Goal: Task Accomplishment & Management: Use online tool/utility

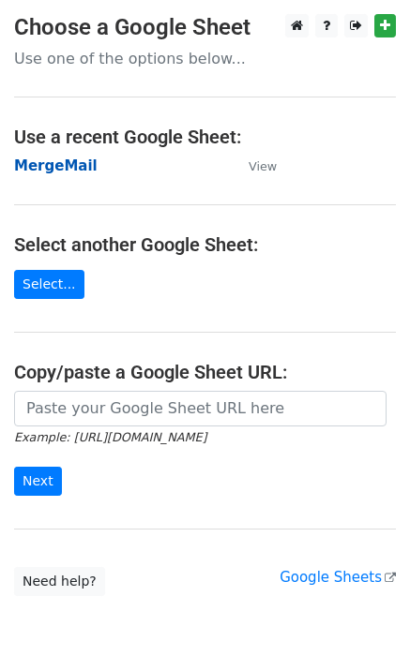
click at [58, 171] on strong "MergeMail" at bounding box center [55, 166] width 83 height 17
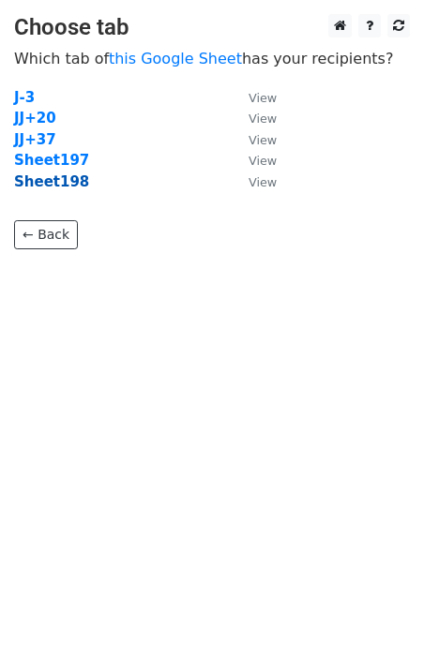
click at [63, 185] on strong "Sheet198" at bounding box center [51, 181] width 75 height 17
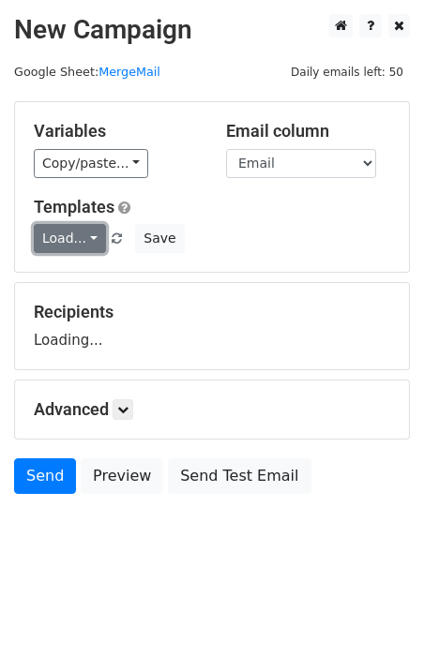
click at [77, 232] on link "Load..." at bounding box center [70, 238] width 72 height 29
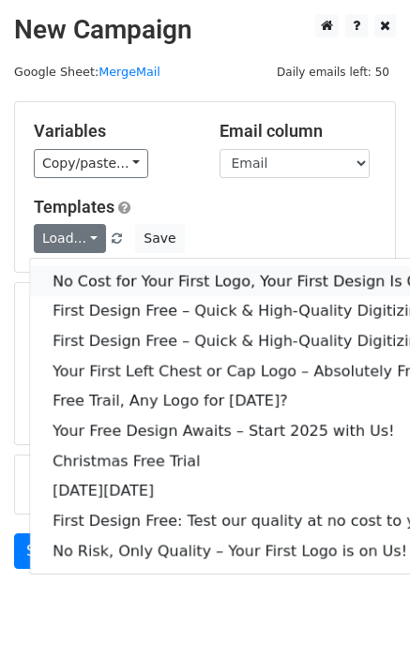
click at [102, 272] on link "No Cost for Your First Logo, Your First Design Is On Us!" at bounding box center [255, 281] width 450 height 30
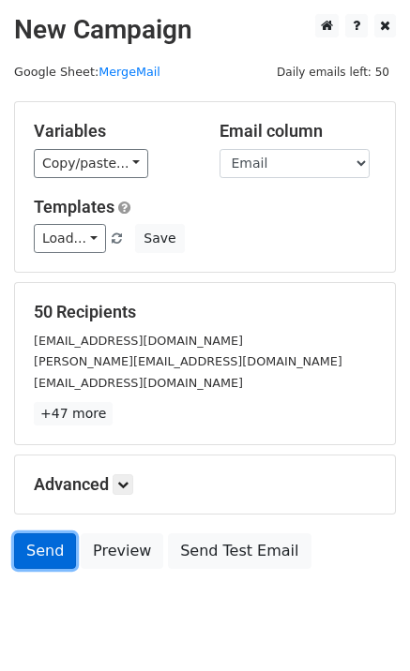
click at [47, 544] on link "Send" at bounding box center [45, 551] width 62 height 36
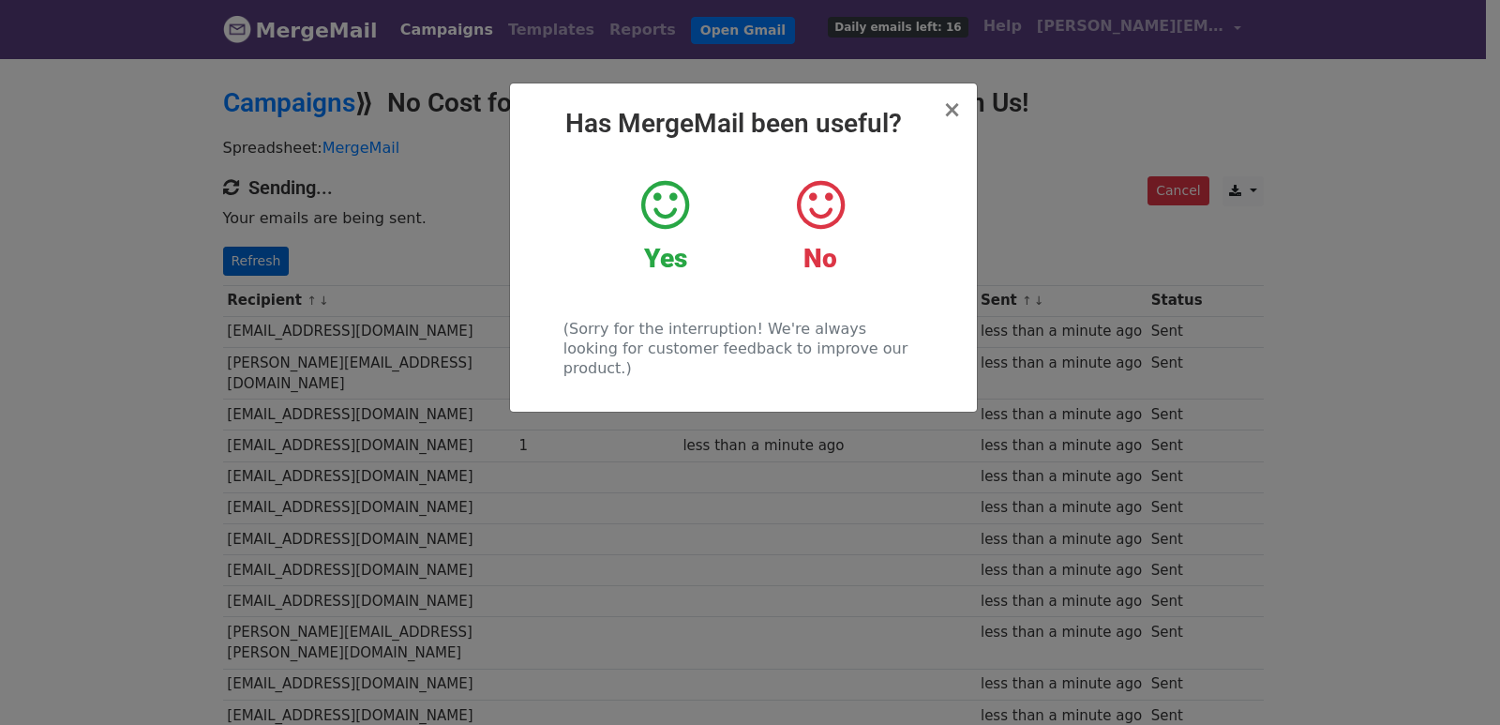
click at [248, 263] on div "× Has MergeMail been useful? Yes No (Sorry for the interruption! We're always l…" at bounding box center [750, 390] width 1500 height 668
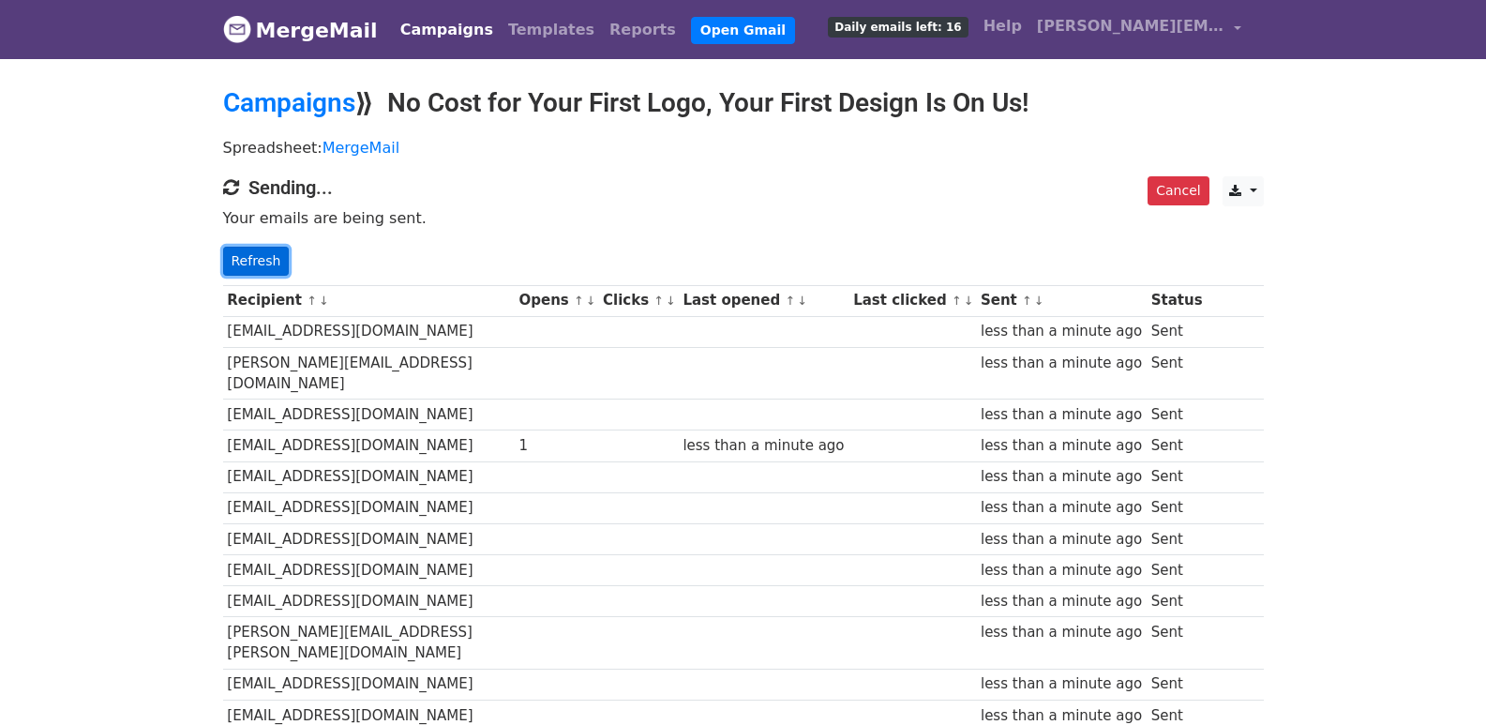
click at [252, 260] on link "Refresh" at bounding box center [256, 261] width 67 height 29
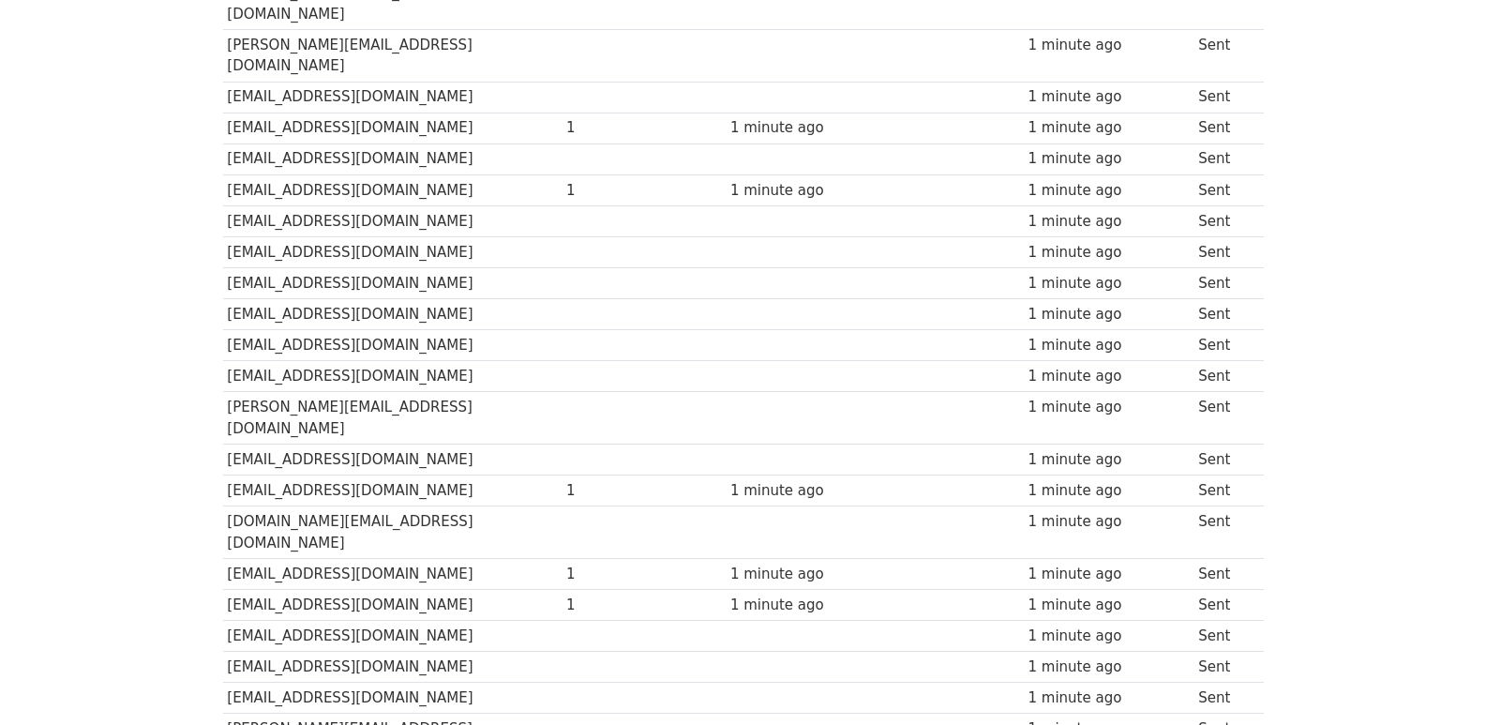
scroll to position [1305, 0]
